Goal: Communication & Community: Answer question/provide support

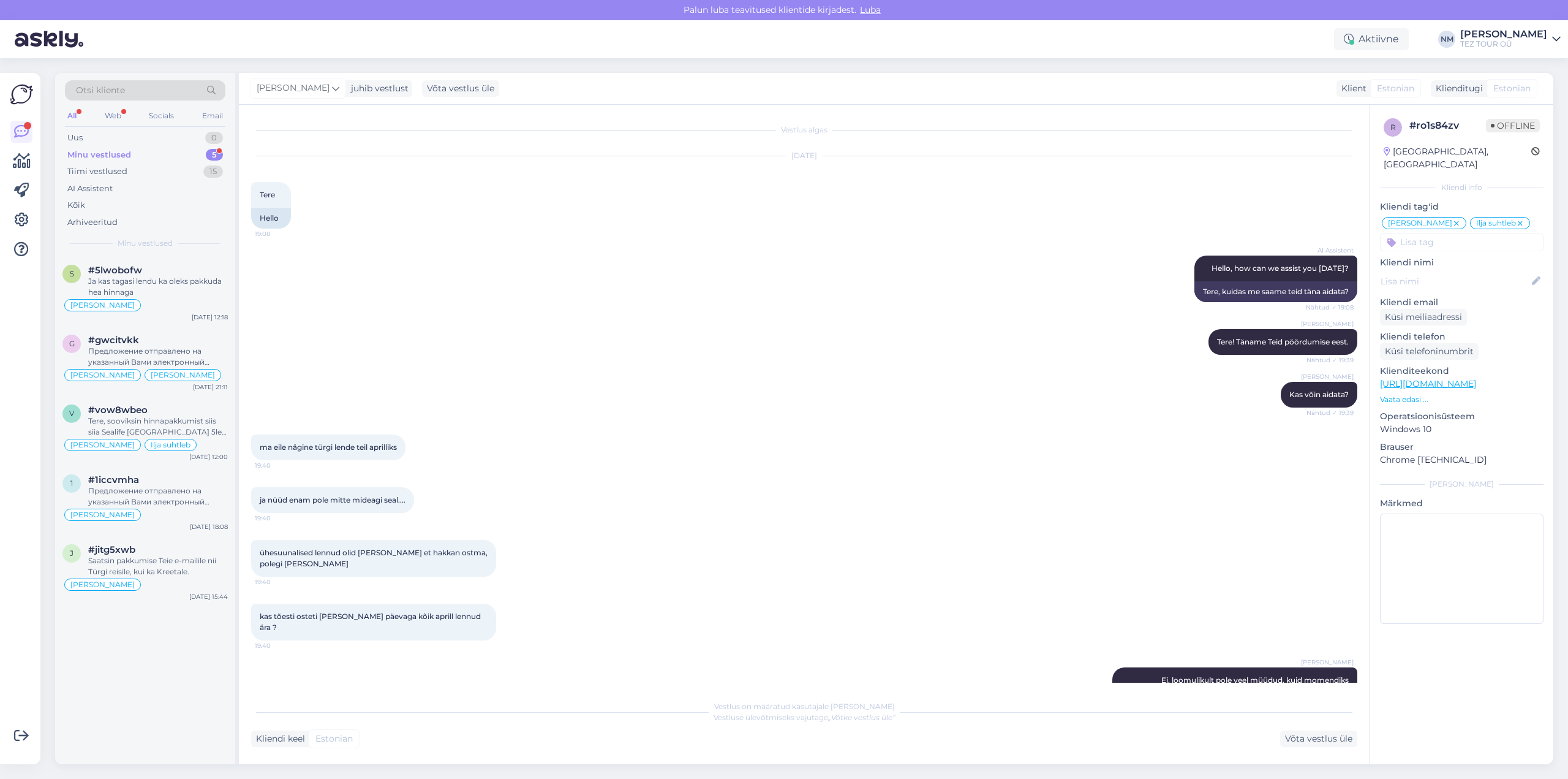
scroll to position [2002, 0]
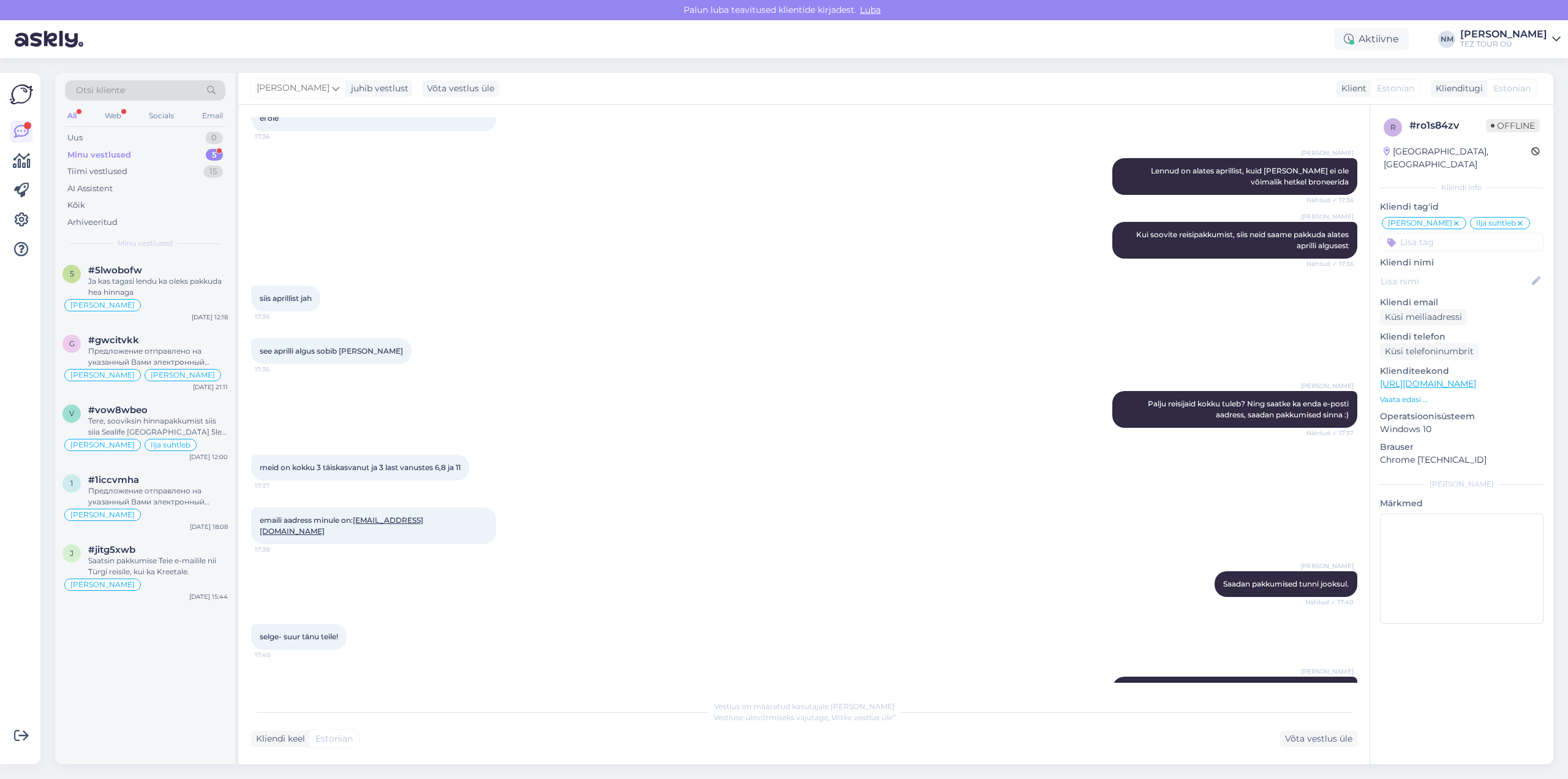
click at [215, 152] on div "5" at bounding box center [214, 155] width 17 height 13
click at [189, 279] on div "Ja kas tagasi lendu ka oleks pakkuda hea hinnaga" at bounding box center [157, 287] width 139 height 22
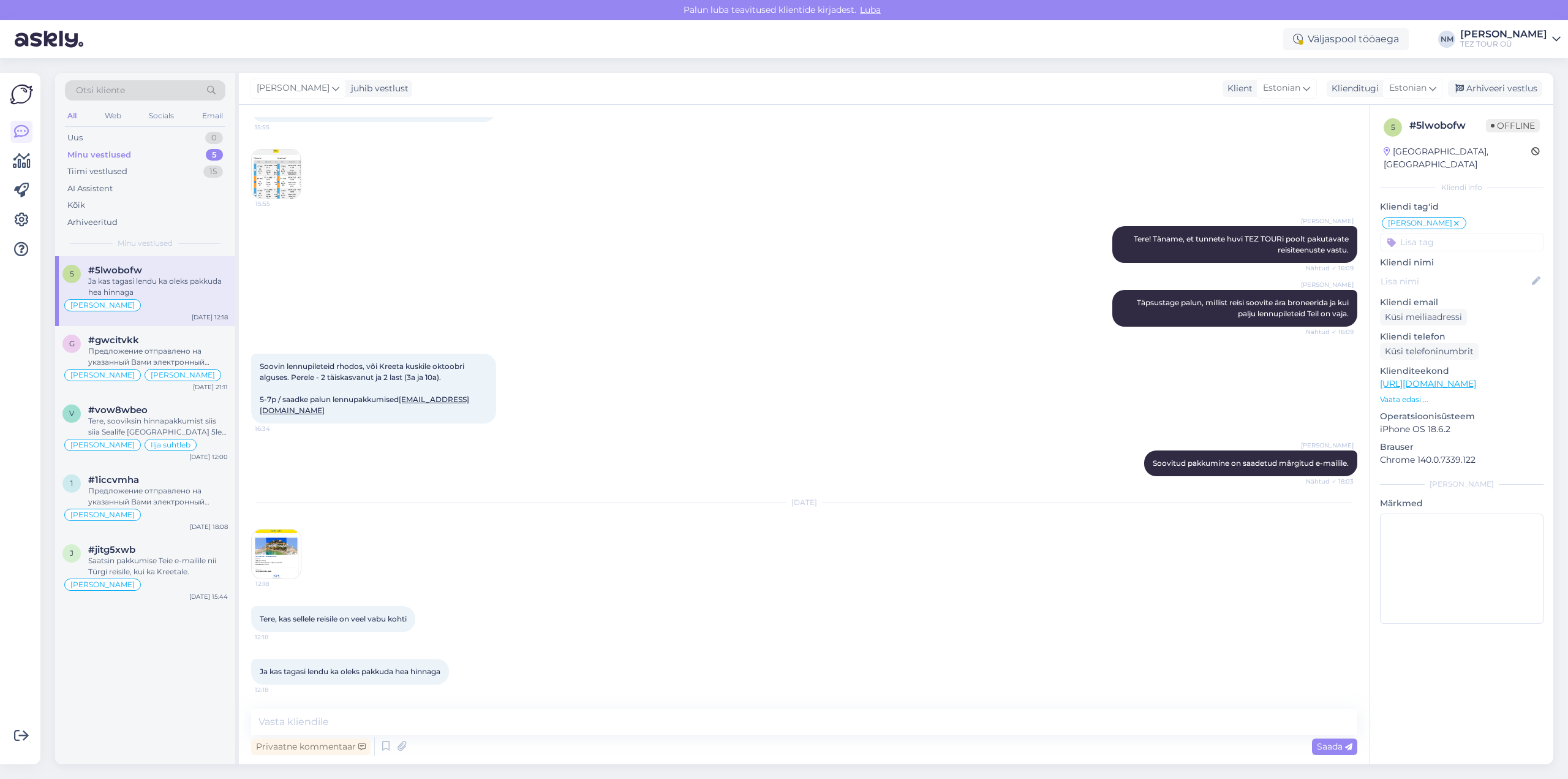
click at [278, 555] on img at bounding box center [276, 553] width 49 height 49
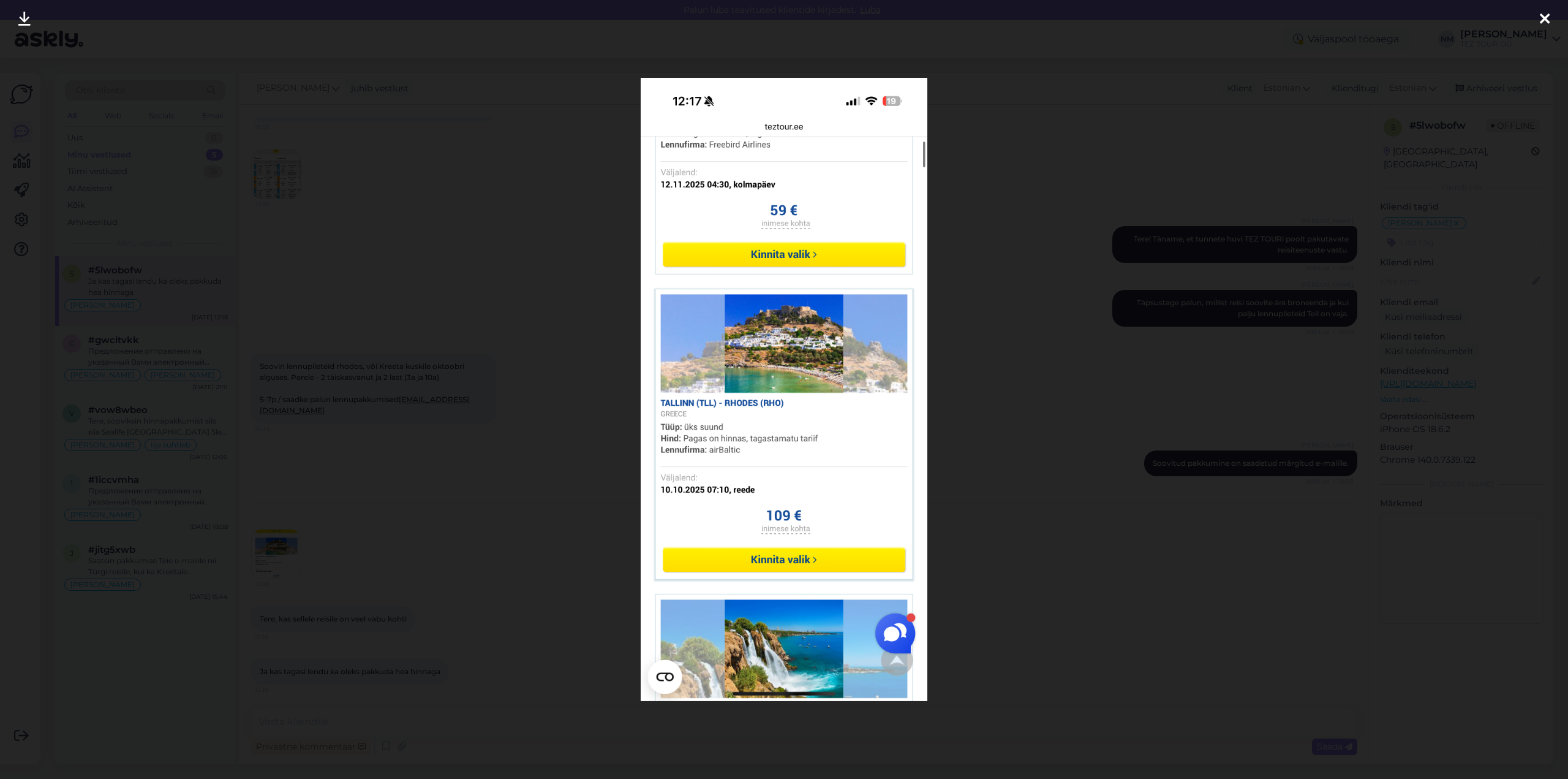
click at [1546, 19] on icon at bounding box center [1544, 20] width 10 height 16
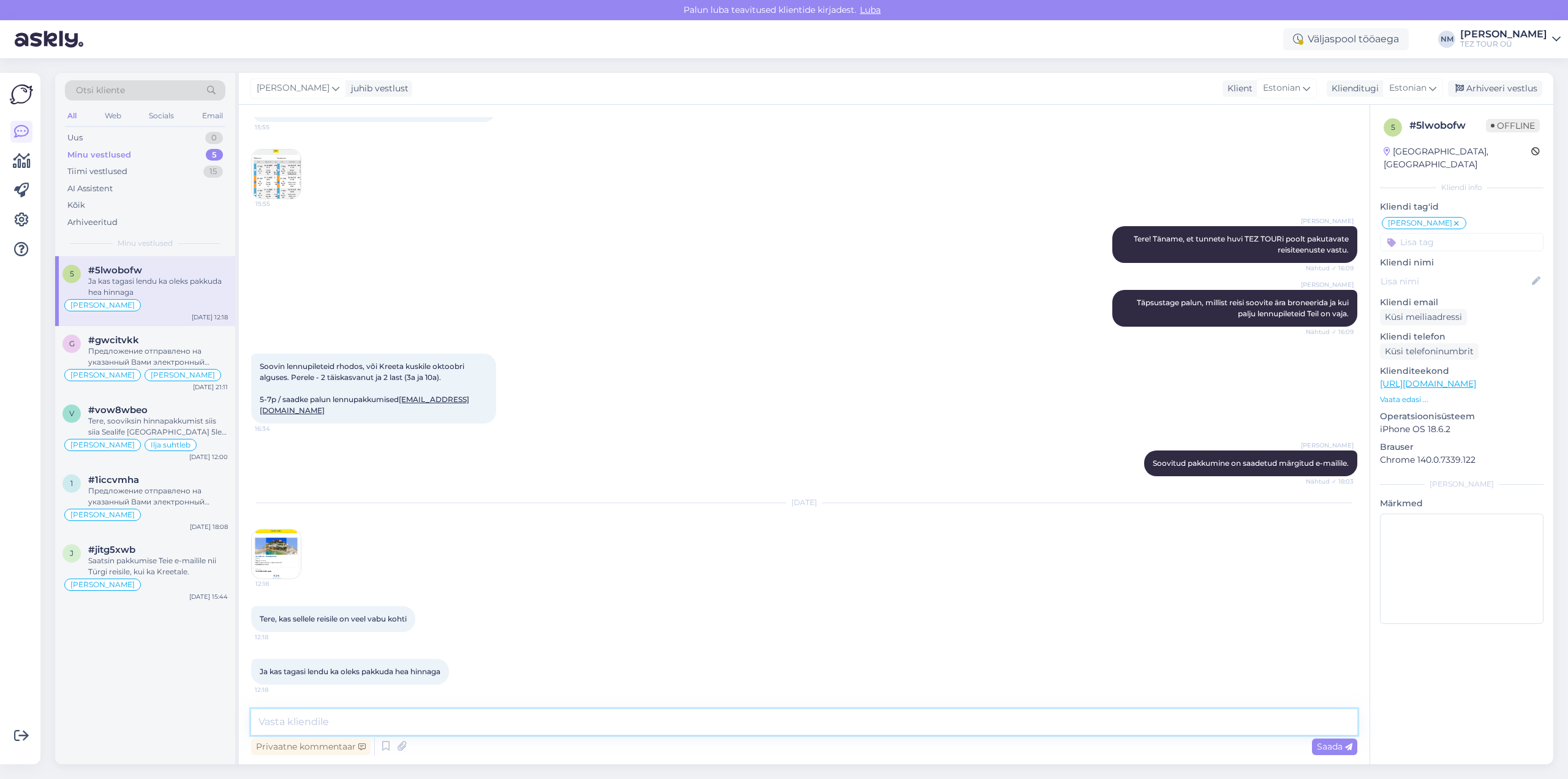
click at [286, 717] on textarea at bounding box center [805, 721] width 1106 height 26
type textarea "Tere!"
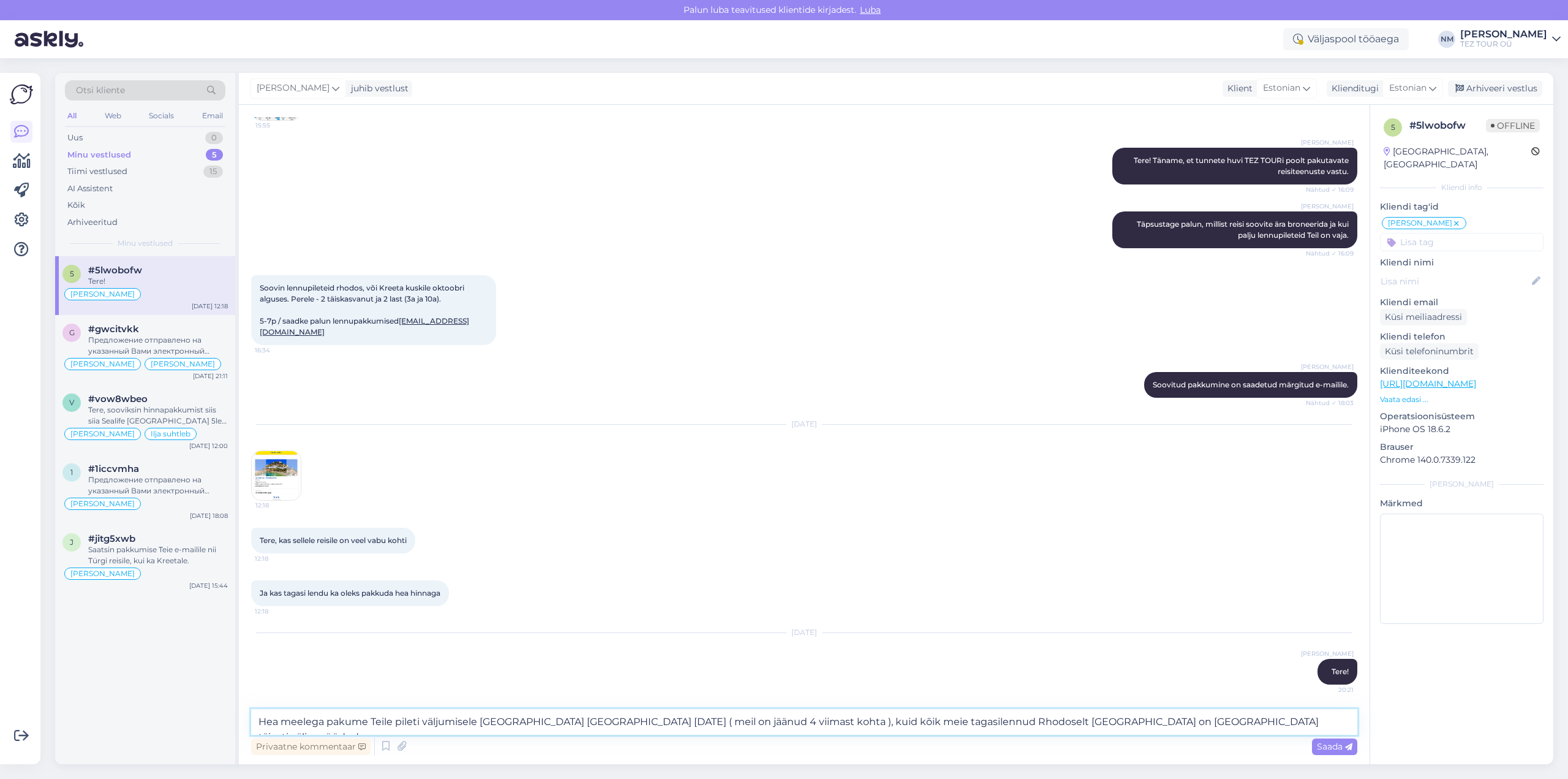
type textarea "Hea meelega pakume Teile pileti väljumisele [GEOGRAPHIC_DATA] [GEOGRAPHIC_DATA]…"
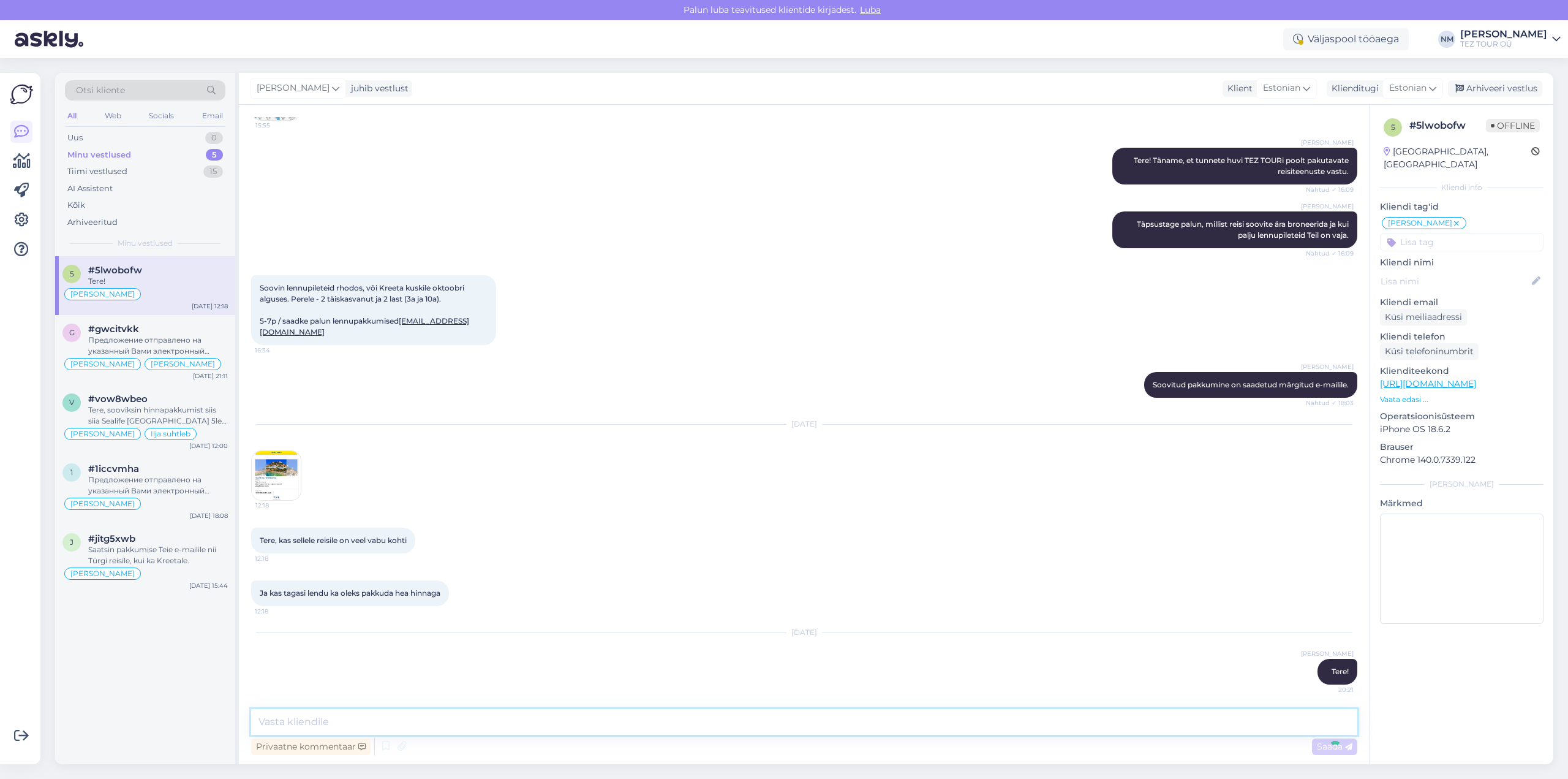
scroll to position [261, 0]
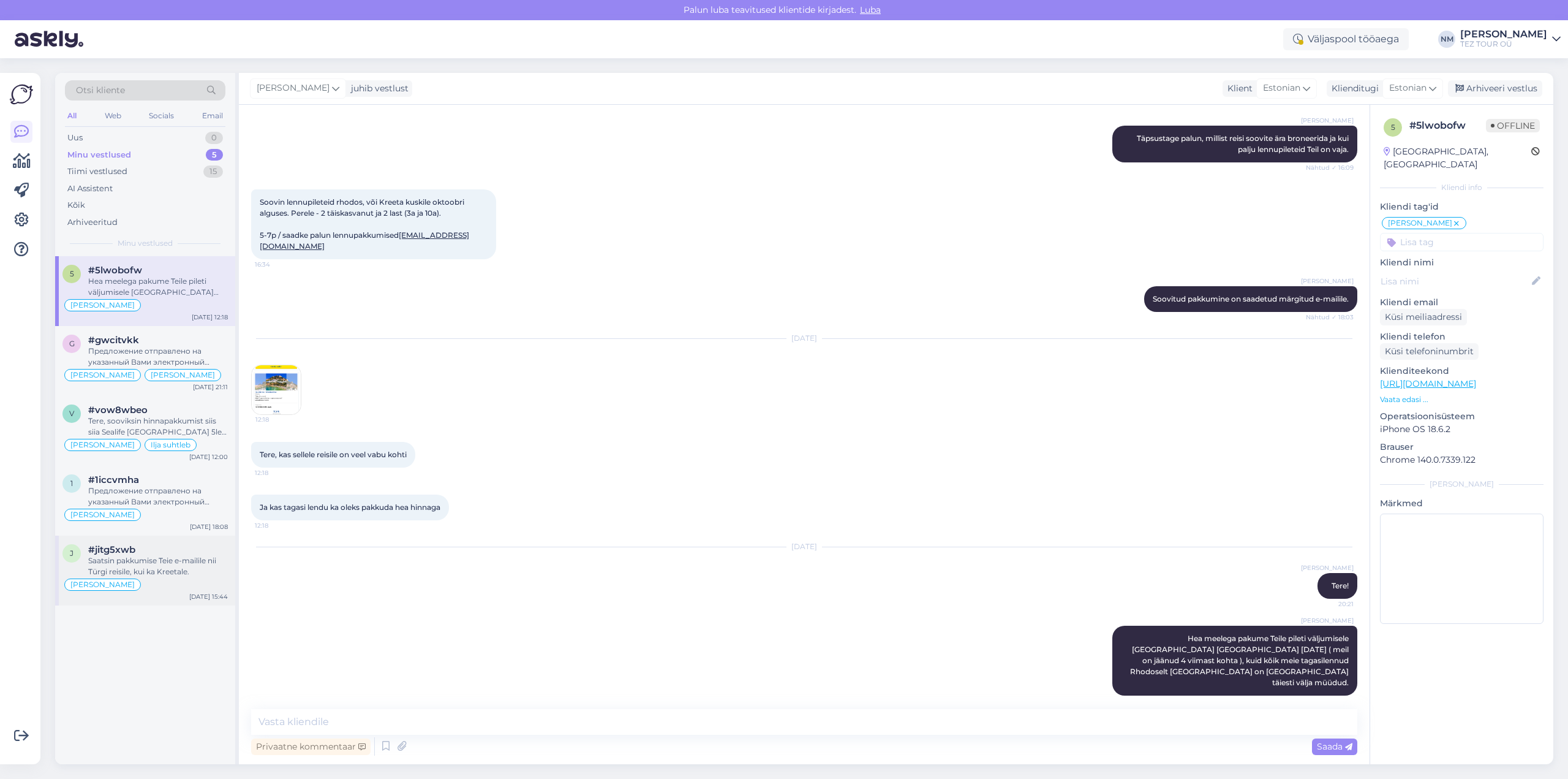
click at [172, 567] on div "Saatsin pakkumise Teie e-mailile nii Türgi reisile, kui ka Kreetale." at bounding box center [157, 566] width 139 height 22
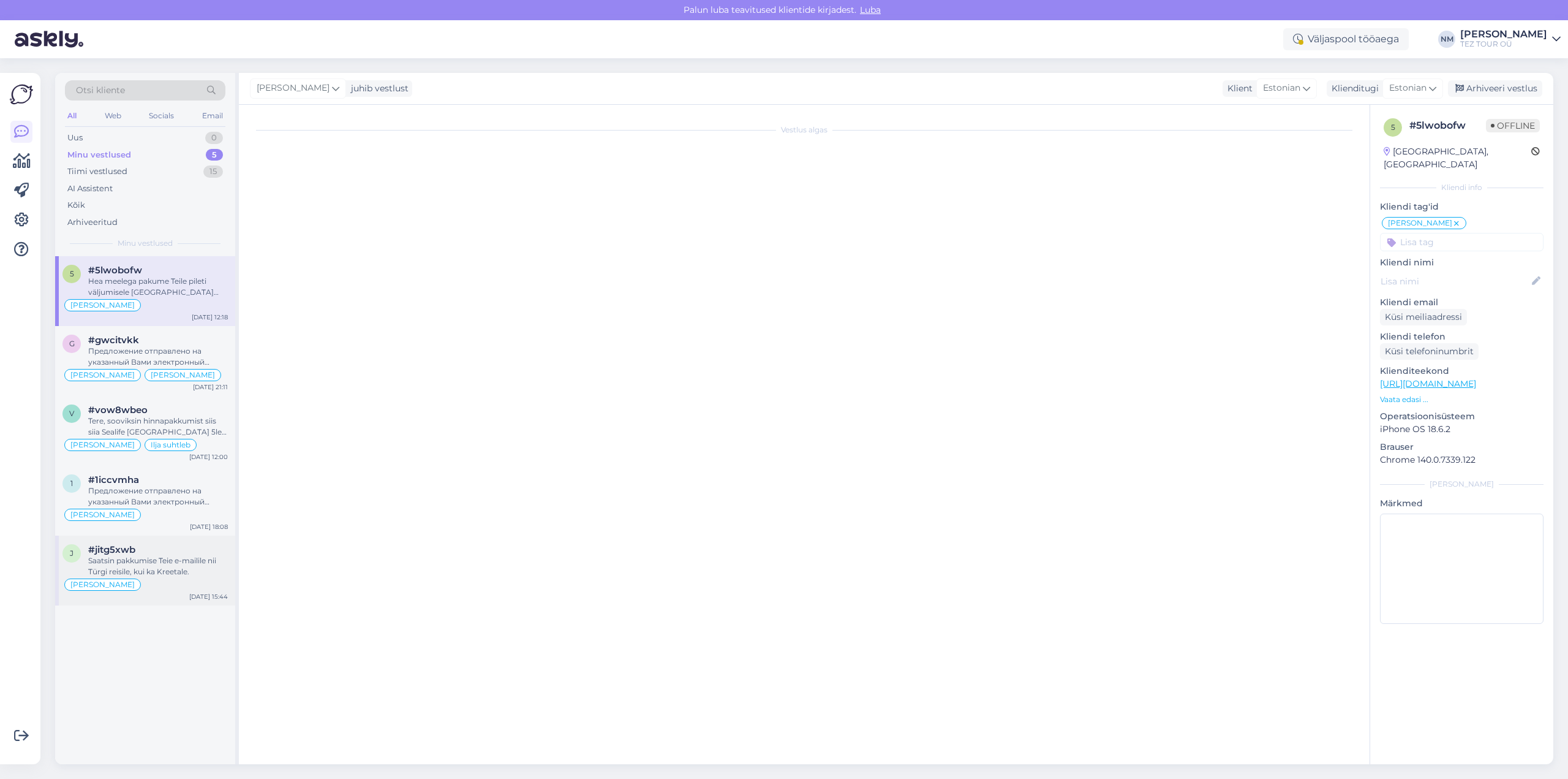
scroll to position [141, 0]
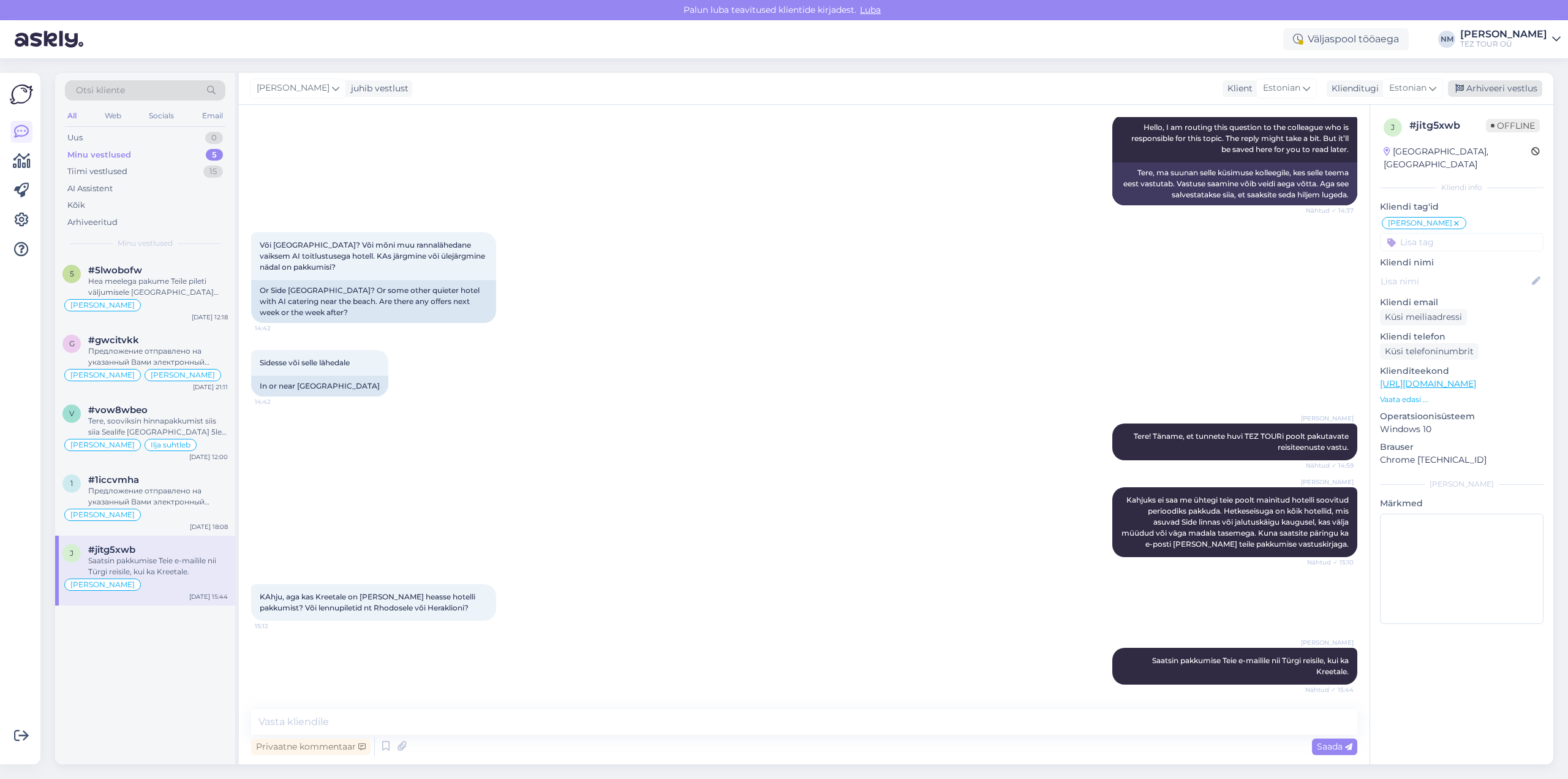
click at [1502, 89] on div "Arhiveeri vestlus" at bounding box center [1494, 88] width 94 height 16
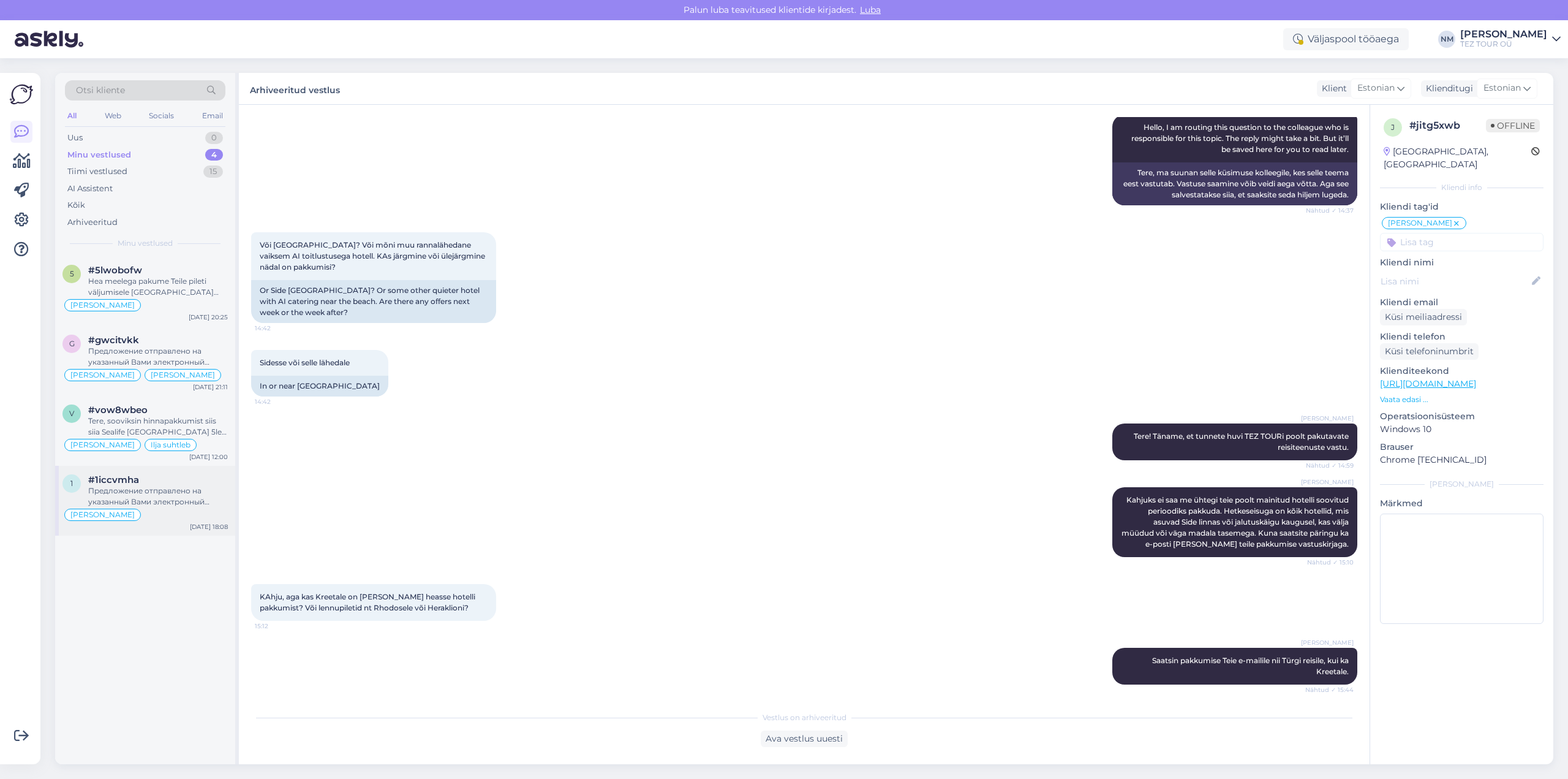
click at [149, 497] on div "Предложение отправлено на указанный Вами электронный адрес." at bounding box center [157, 496] width 139 height 22
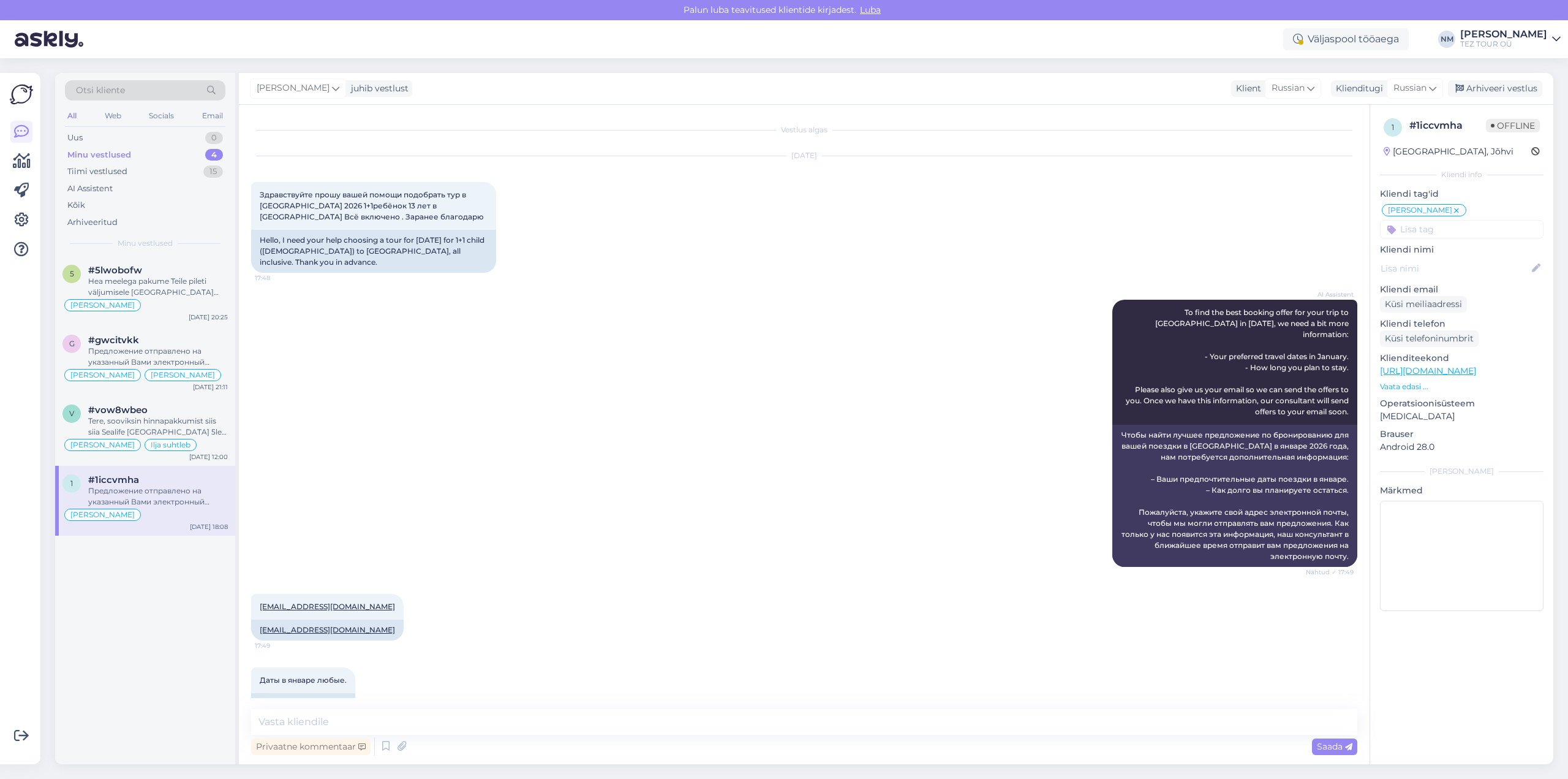
scroll to position [242, 0]
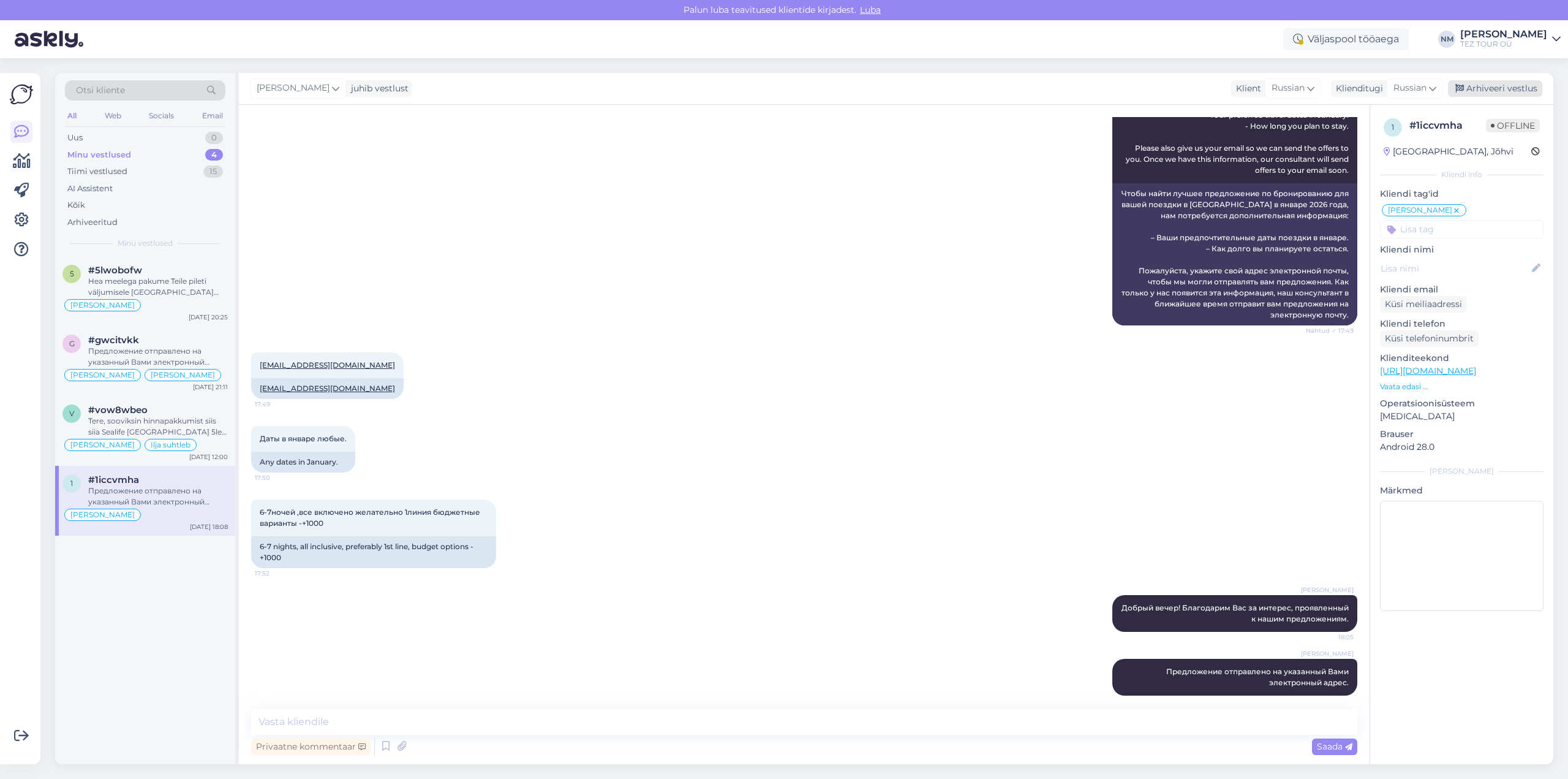
click at [1507, 85] on div "Arhiveeri vestlus" at bounding box center [1494, 88] width 94 height 16
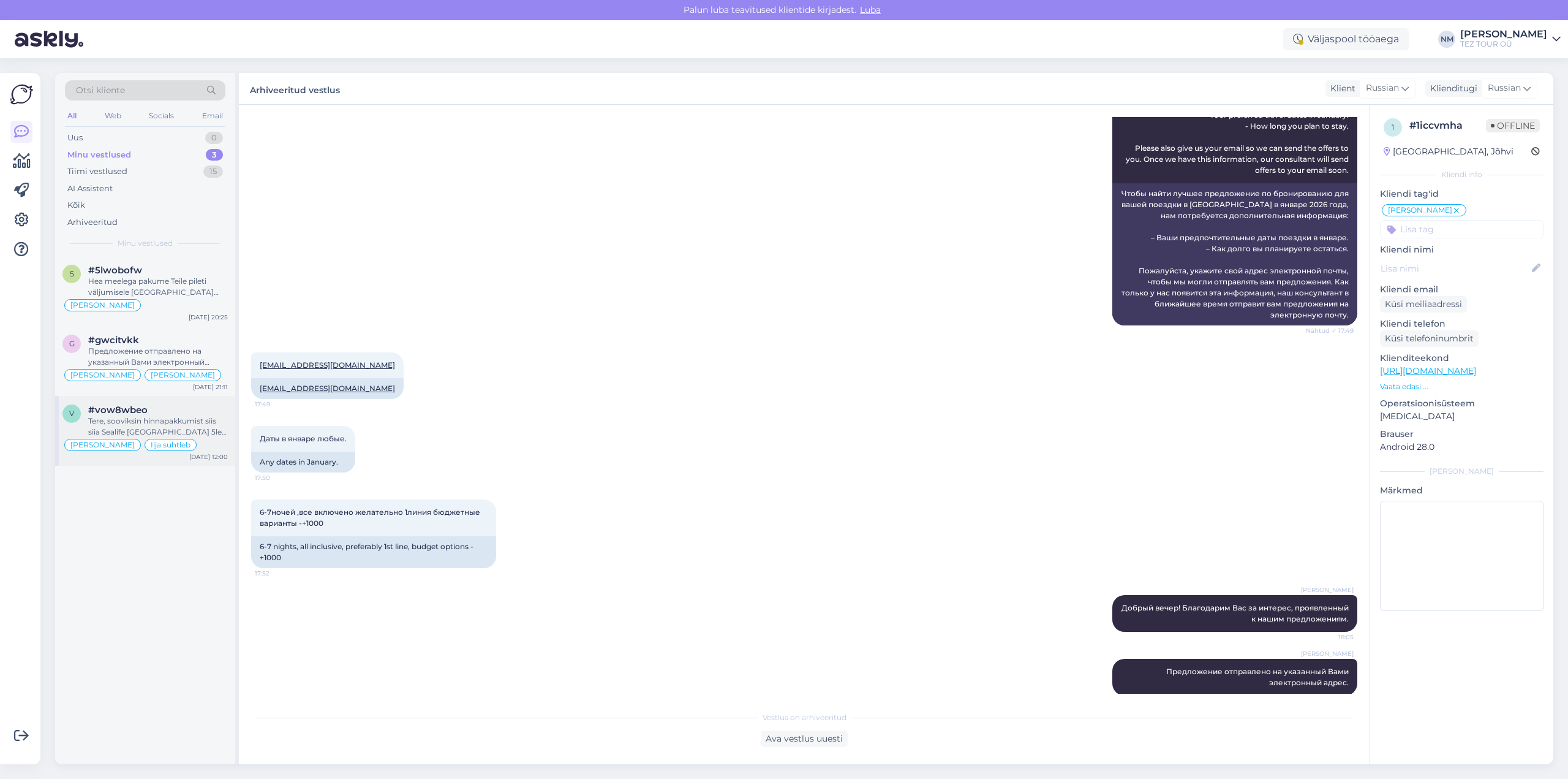
click at [193, 421] on div "Tere, sooviksin hinnapakkumist siis siia Sealife [GEOGRAPHIC_DATA] 5le täiskasv…" at bounding box center [157, 426] width 139 height 22
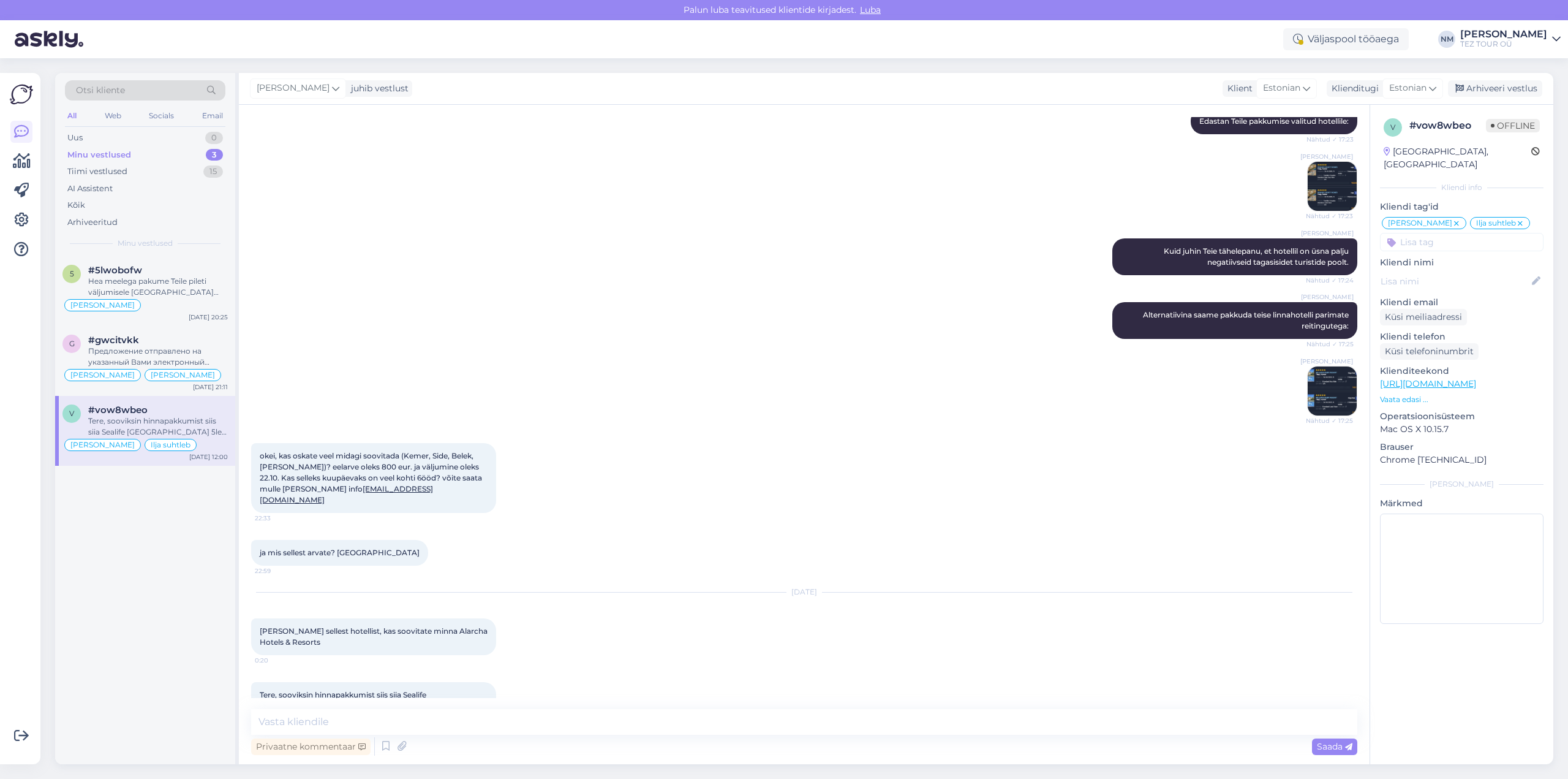
scroll to position [1444, 0]
click at [355, 719] on textarea at bounding box center [805, 721] width 1106 height 26
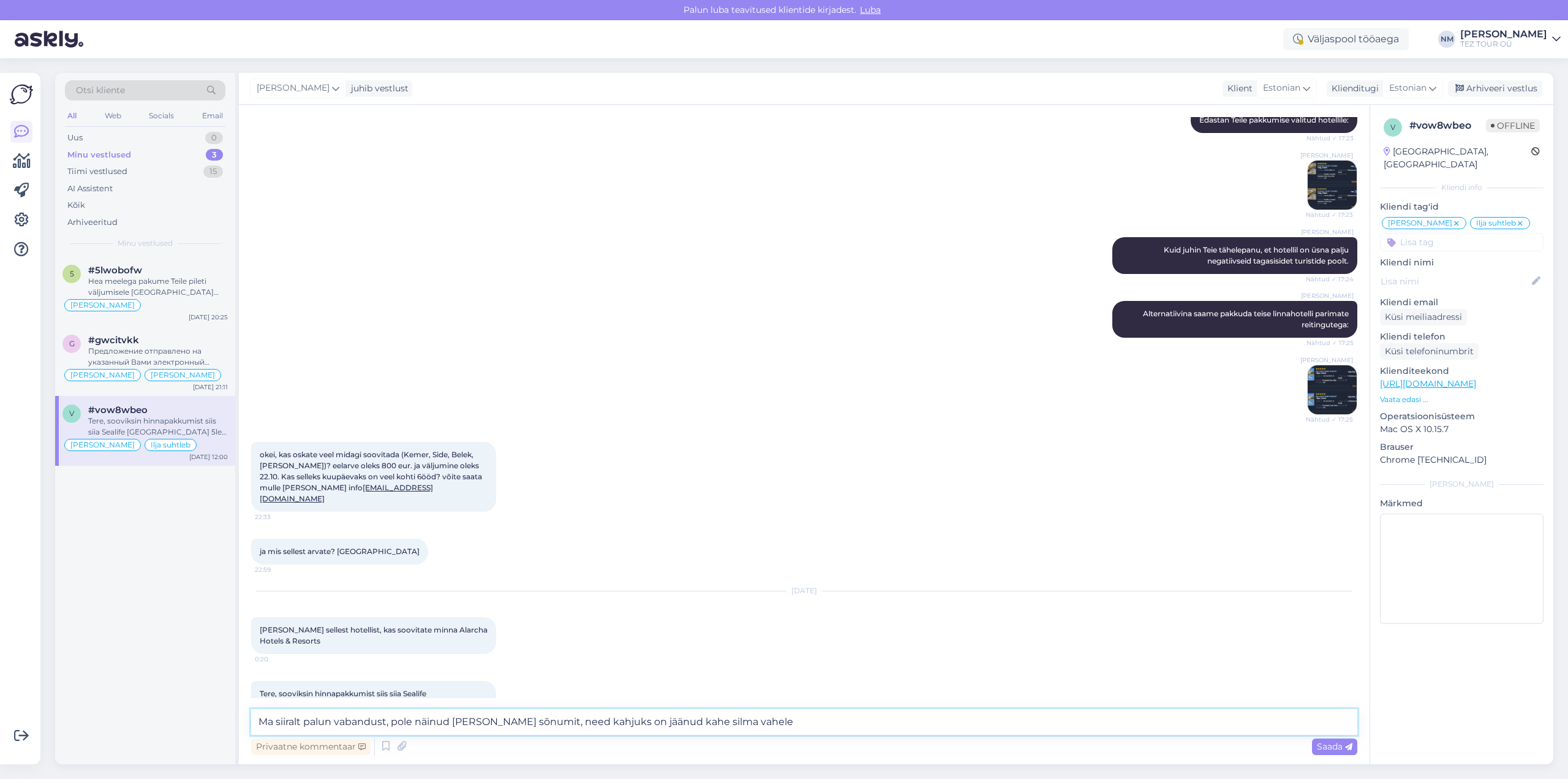
type textarea "Ma siiralt palun vabandust, pole näinud [PERSON_NAME] sõnumit, need kahjuks on …"
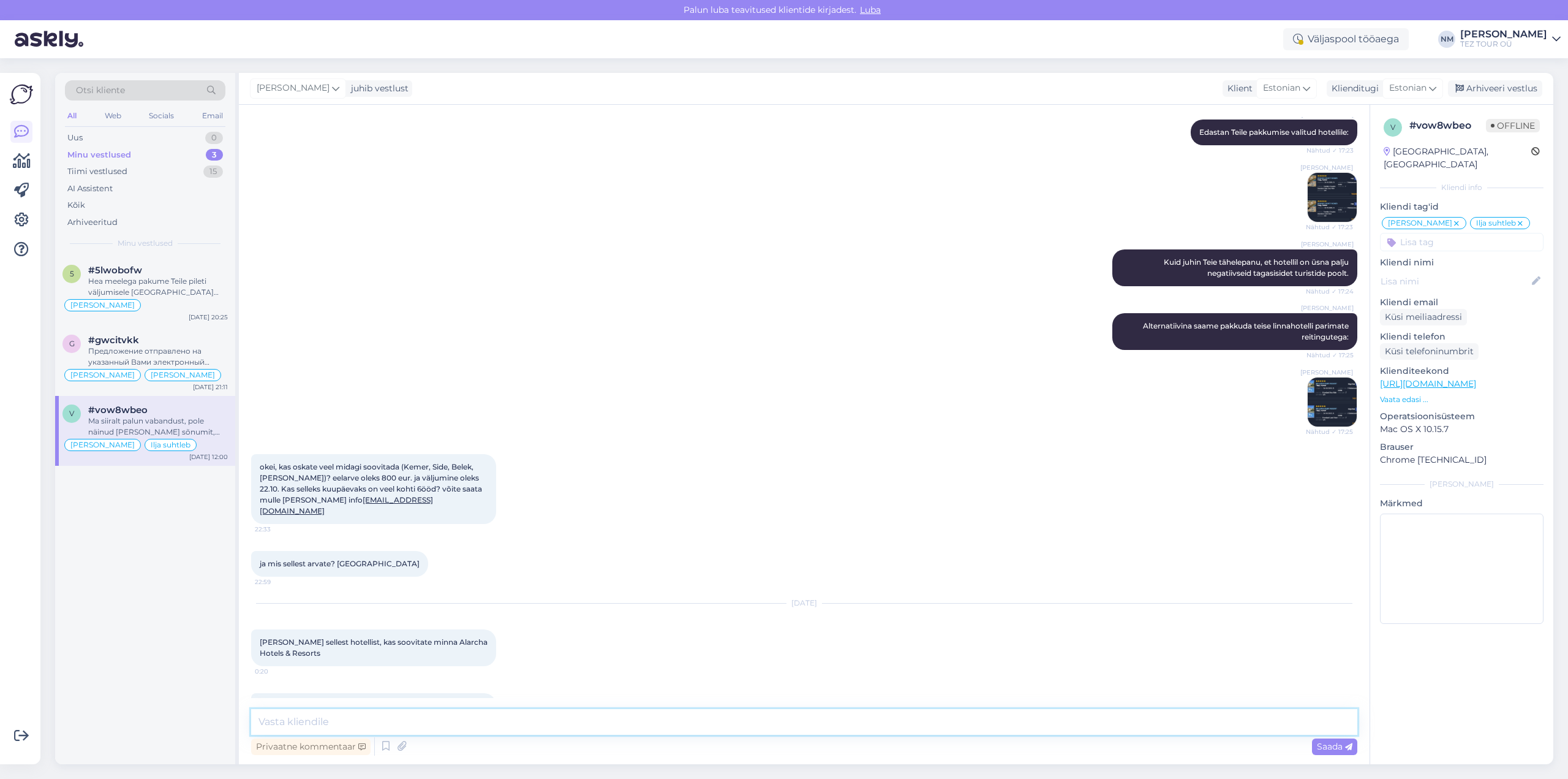
scroll to position [1533, 0]
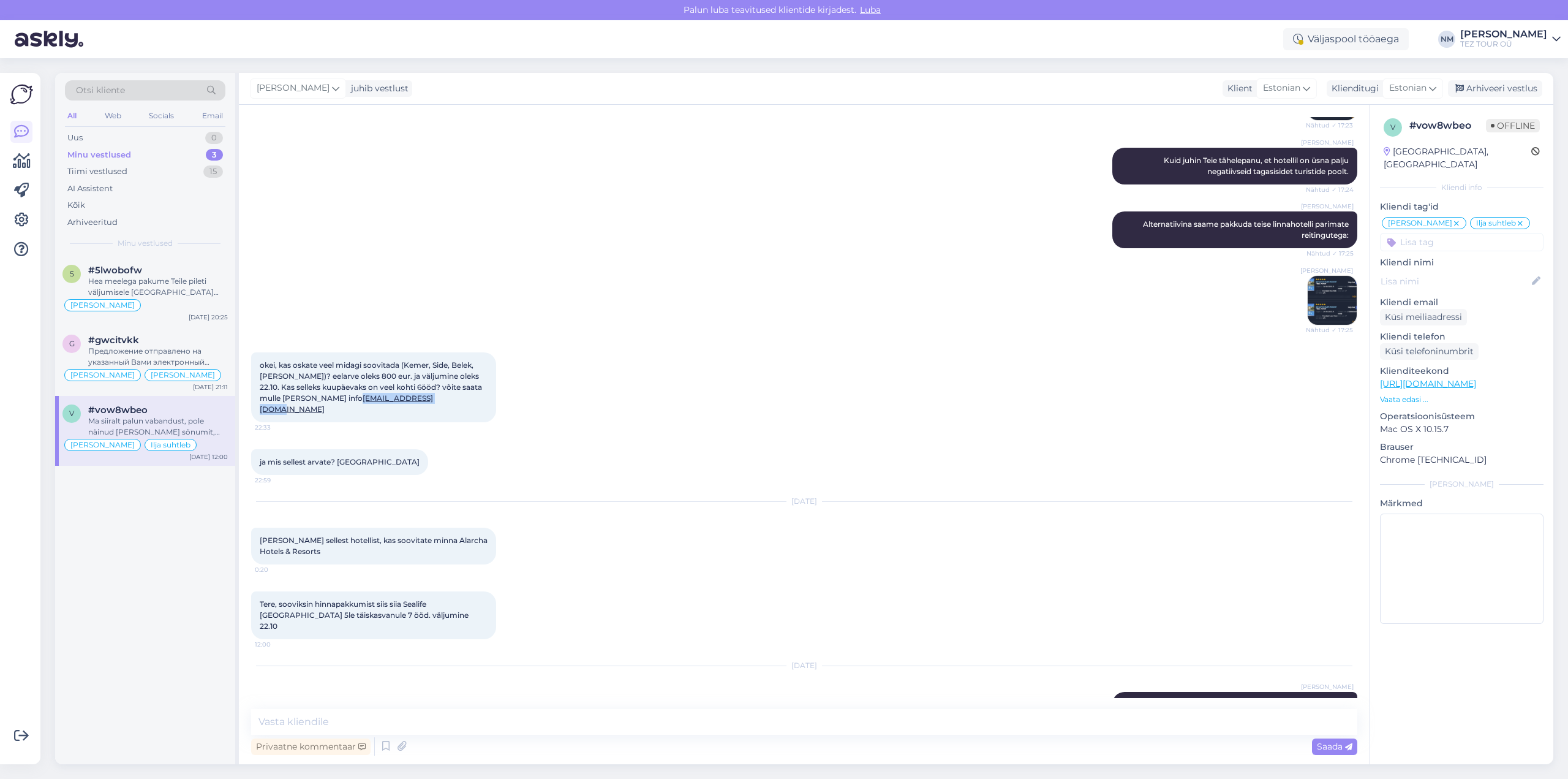
drag, startPoint x: 403, startPoint y: 376, endPoint x: 319, endPoint y: 376, distance: 84.0
click at [319, 375] on div "okei, kas oskate veel midagi soovitada (Kemer, Side, Belek, [PERSON_NAME])? eel…" at bounding box center [374, 387] width 245 height 70
copy link "[EMAIL_ADDRESS][DOMAIN_NAME]"
click at [392, 723] on textarea at bounding box center [805, 721] width 1106 height 26
drag, startPoint x: 364, startPoint y: 725, endPoint x: 244, endPoint y: 731, distance: 120.1
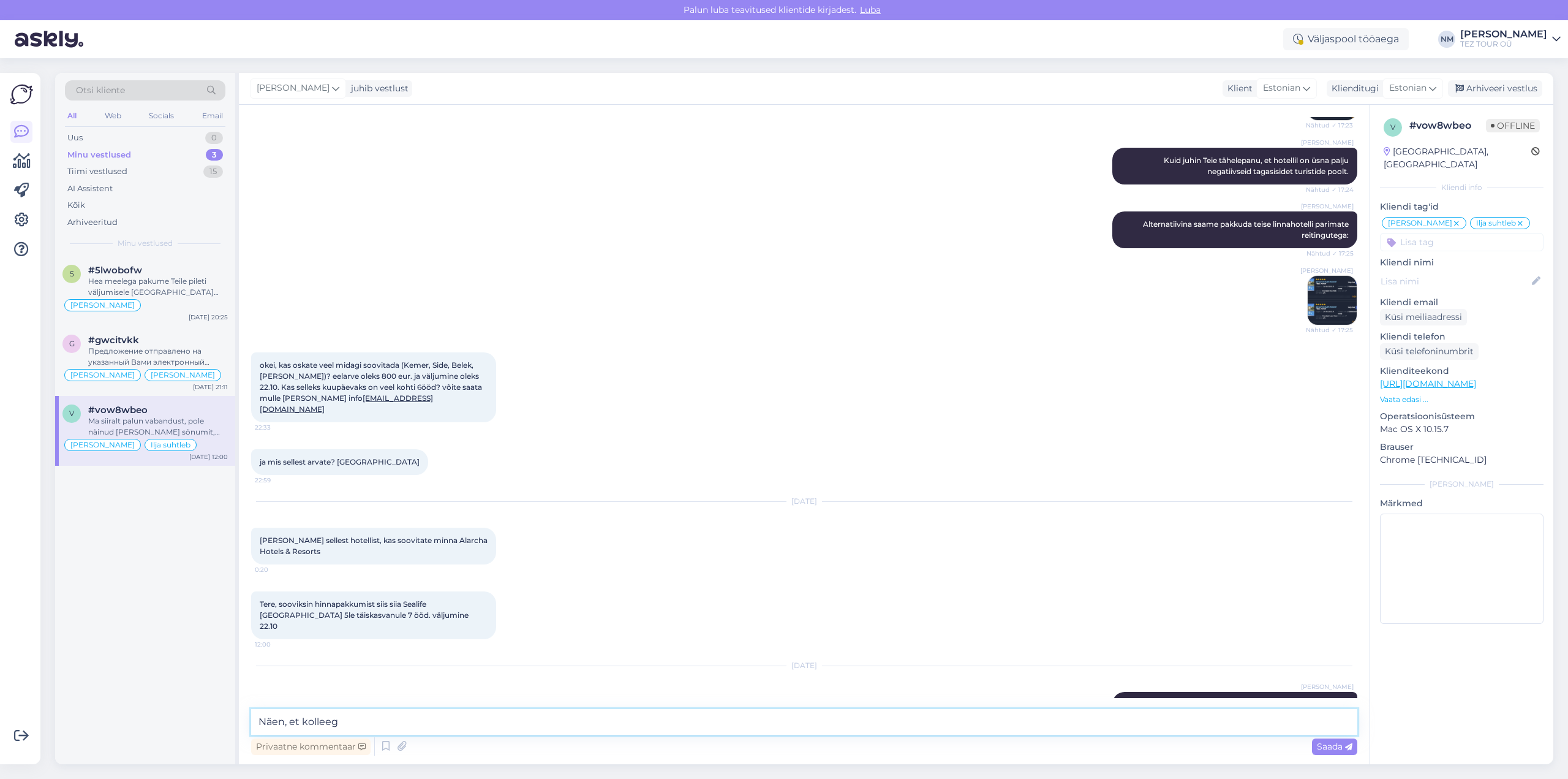
click at [223, 724] on div "Otsi kliente All Web Socials Email Uus 0 Minu vestlused 3 Tiimi vestlused 15 AI…" at bounding box center [804, 418] width 1498 height 691
paste textarea "olete kolleegiga arutamas. Loodan südamest, et leiate koos just teile sobiva ja…"
type textarea "Näen, et olete kolleegiga arutamas. Loodan südamest, et leiate koos just teile …"
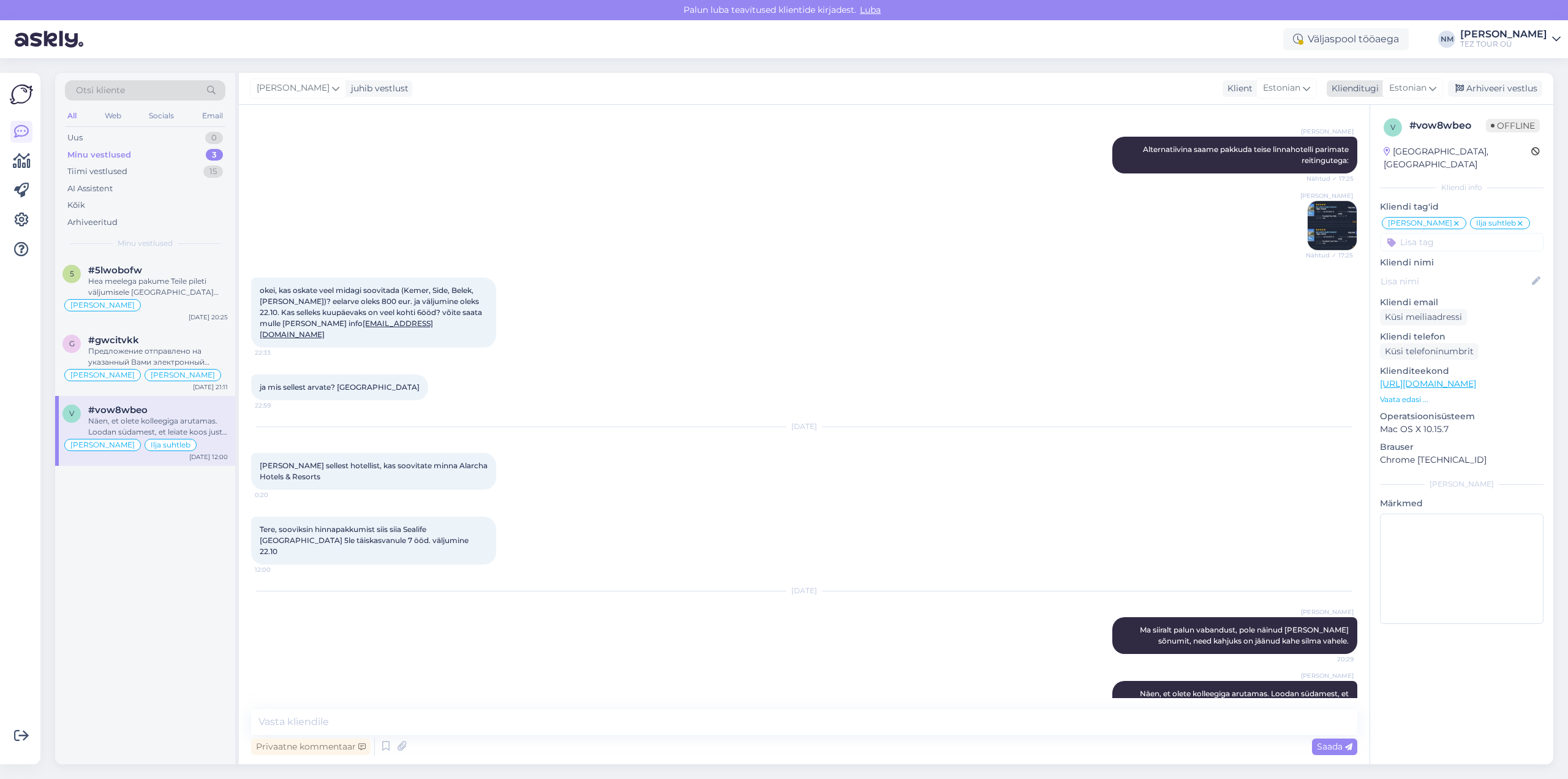
drag, startPoint x: 1517, startPoint y: 88, endPoint x: 1482, endPoint y: 90, distance: 35.1
click at [1517, 88] on div "Arhiveeri vestlus" at bounding box center [1494, 88] width 94 height 16
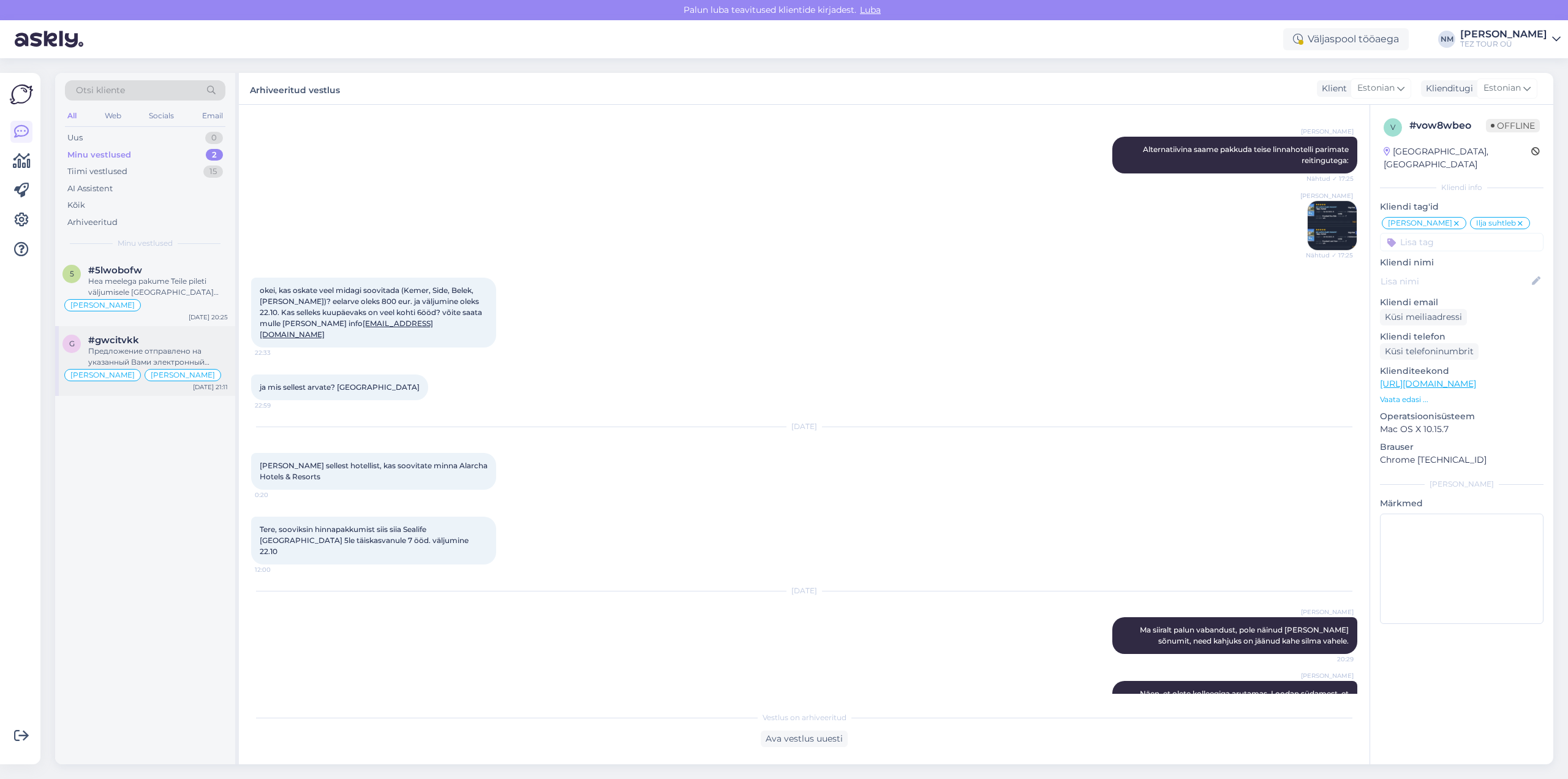
click at [154, 356] on div "Предложение отправлено на указанный Вами электронный адрес." at bounding box center [157, 357] width 139 height 22
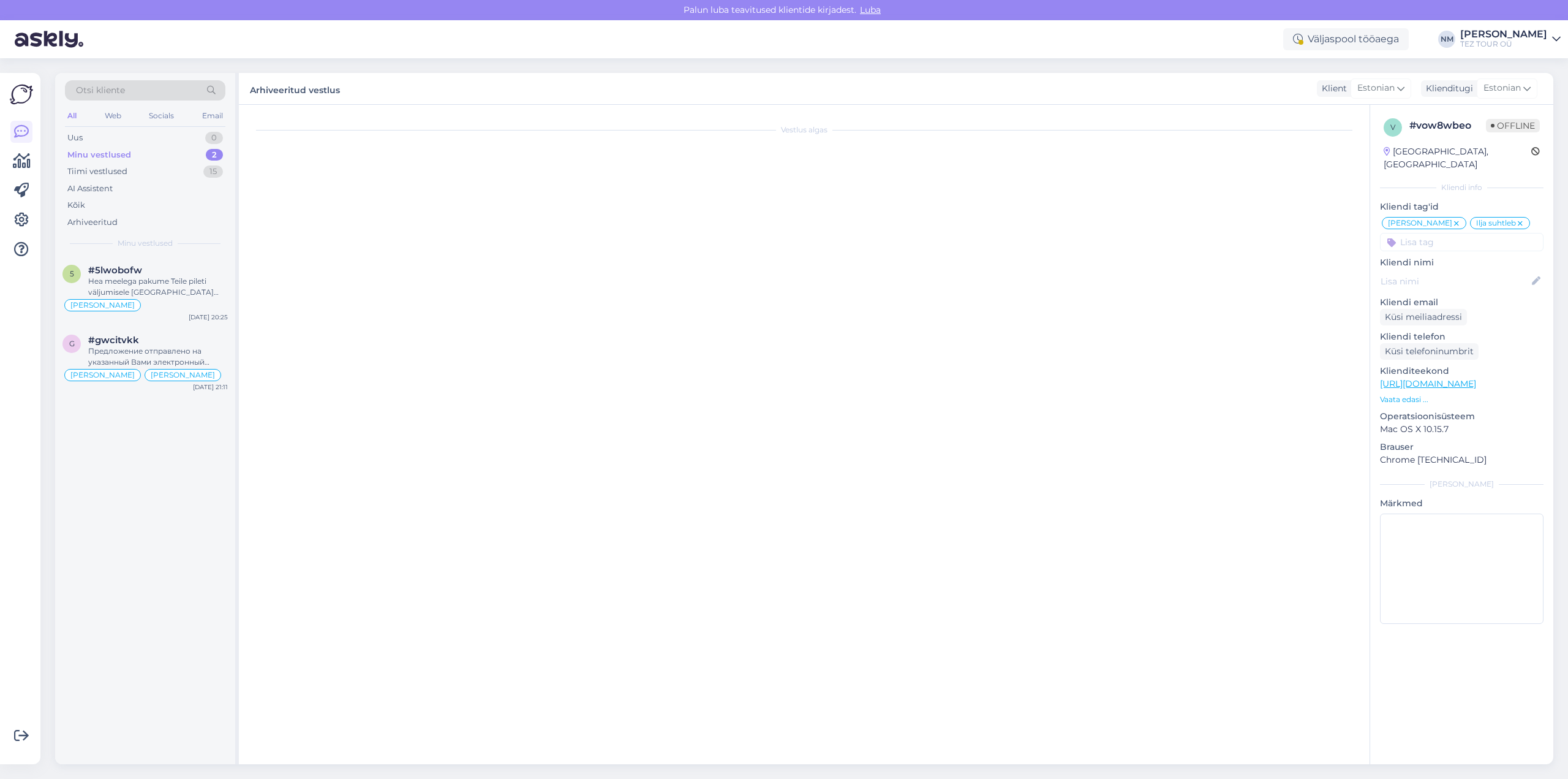
scroll to position [421, 0]
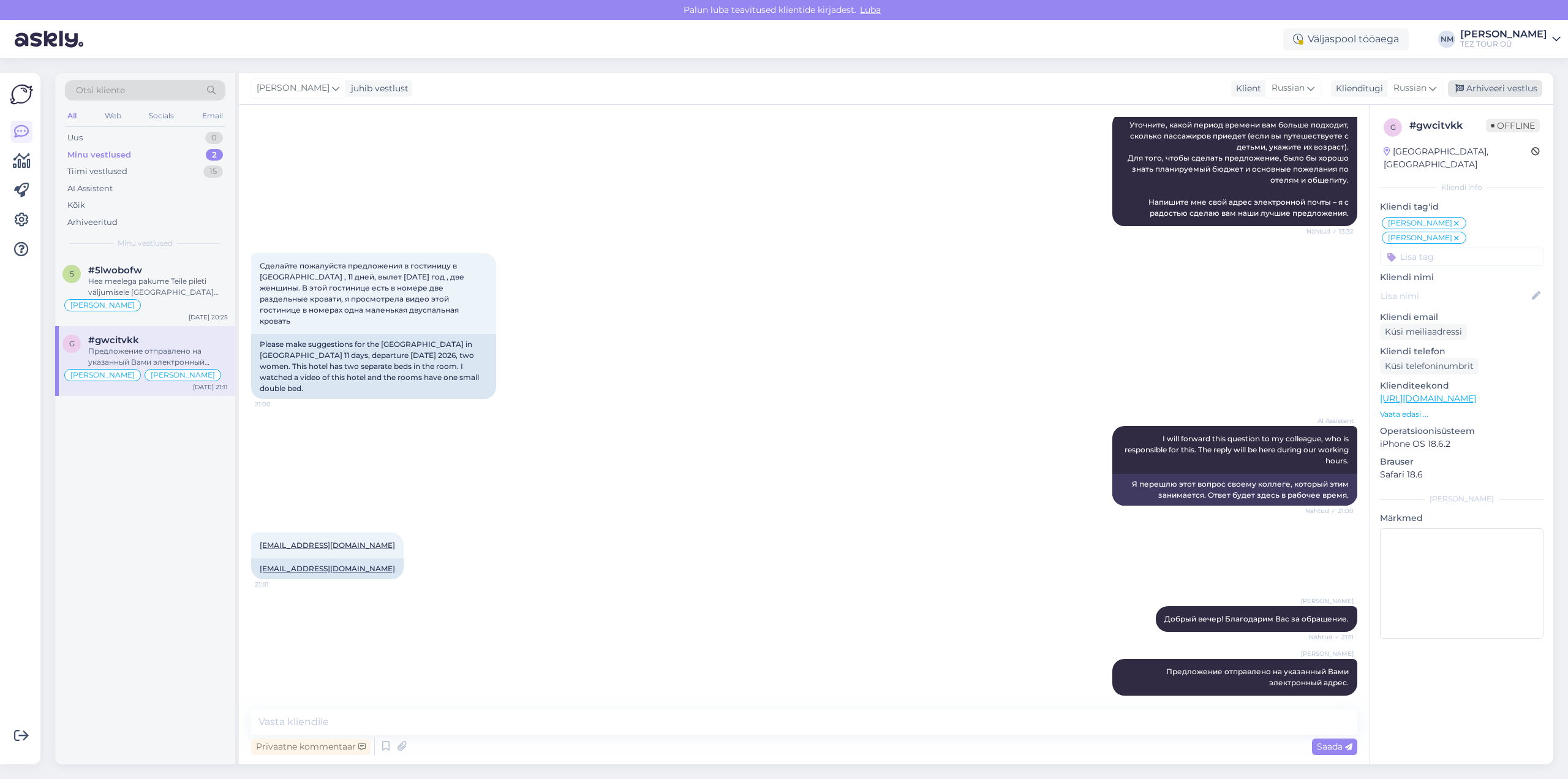
click at [1506, 85] on div "Arhiveeri vestlus" at bounding box center [1494, 88] width 94 height 16
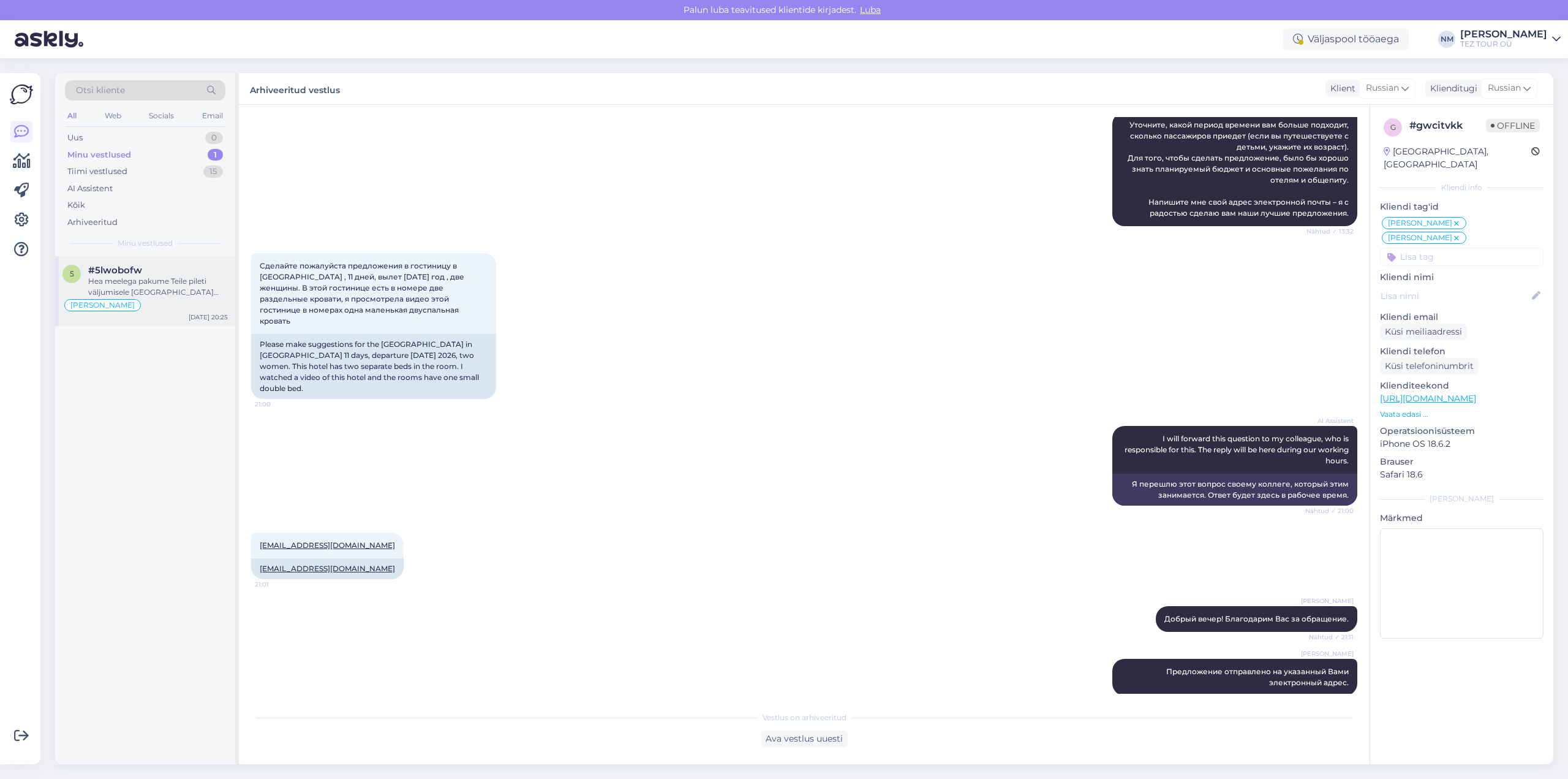
click at [163, 283] on div "Hea meelega pakume Teile pileti väljumisele [GEOGRAPHIC_DATA] [GEOGRAPHIC_DATA]…" at bounding box center [157, 287] width 139 height 22
